Goal: Obtain resource: Download file/media

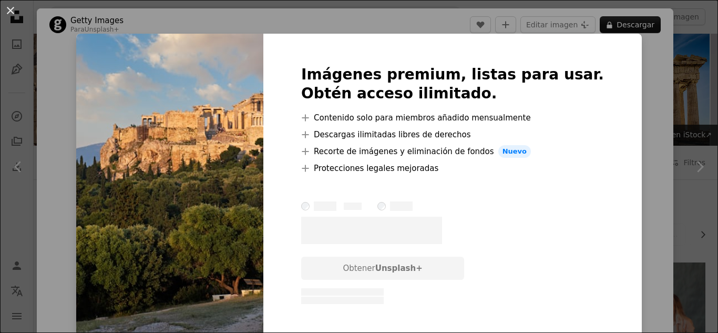
scroll to position [789, 0]
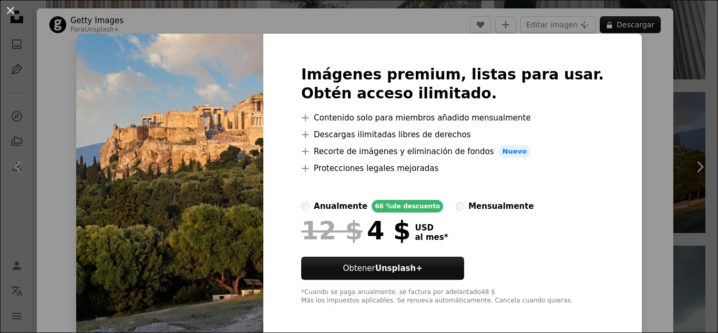
click at [639, 86] on div "An X shape Imágenes premium, listas para usar. Obtén acceso ilimitado. A plus s…" at bounding box center [359, 166] width 718 height 333
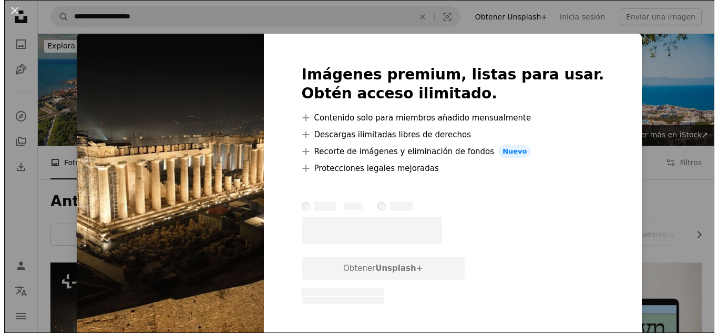
scroll to position [158, 0]
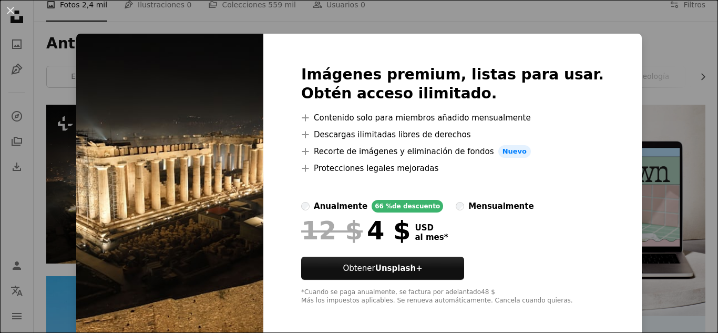
click at [125, 28] on div "An X shape Imágenes premium, listas para usar. Obtén acceso ilimitado. A plus s…" at bounding box center [359, 166] width 718 height 333
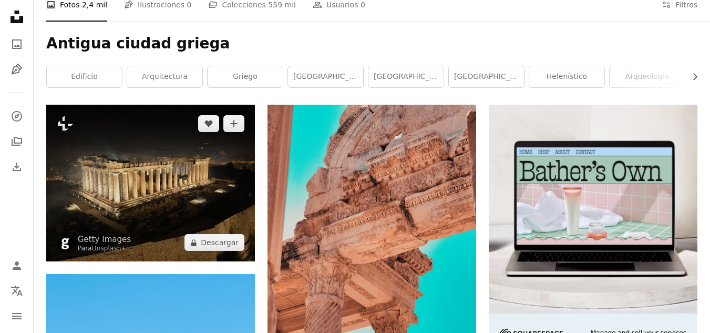
click at [127, 191] on img at bounding box center [150, 183] width 209 height 157
